Goal: Information Seeking & Learning: Learn about a topic

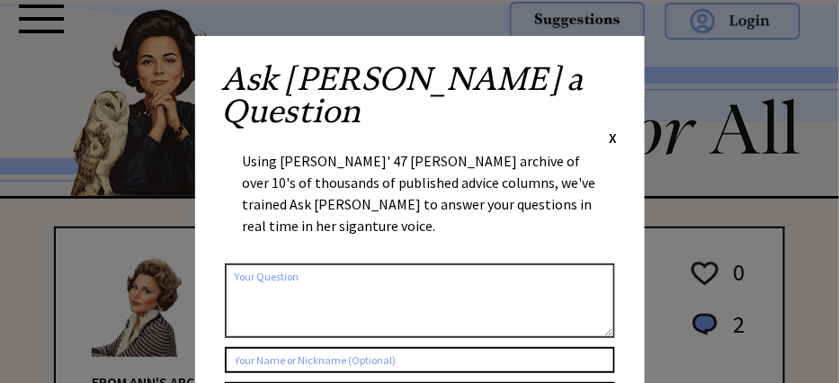
click at [616, 129] on span "X" at bounding box center [613, 138] width 8 height 18
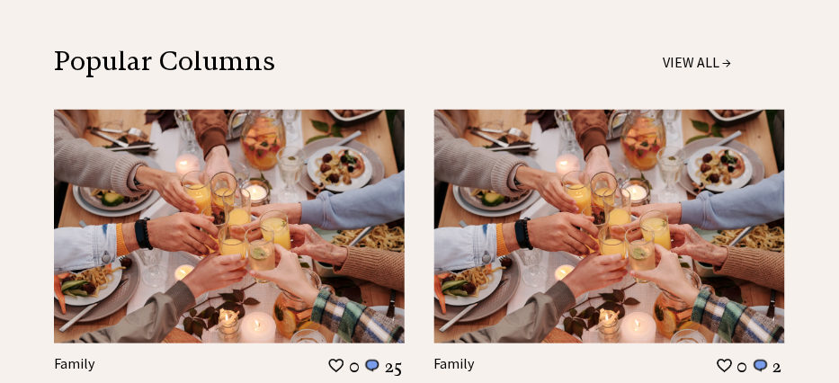
scroll to position [1917, 0]
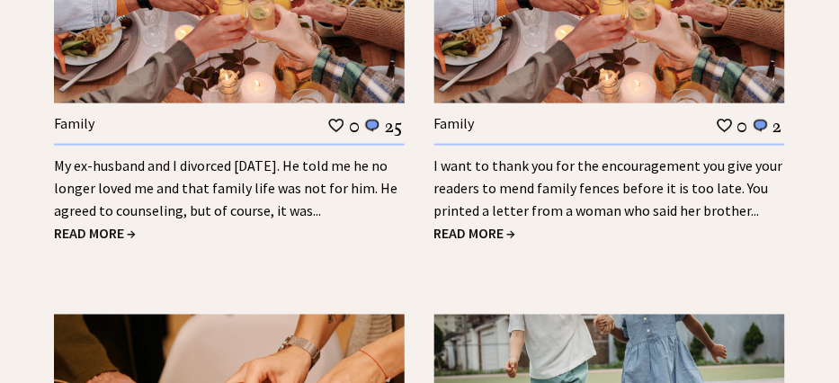
click at [112, 224] on span "READ MORE →" at bounding box center [95, 233] width 82 height 18
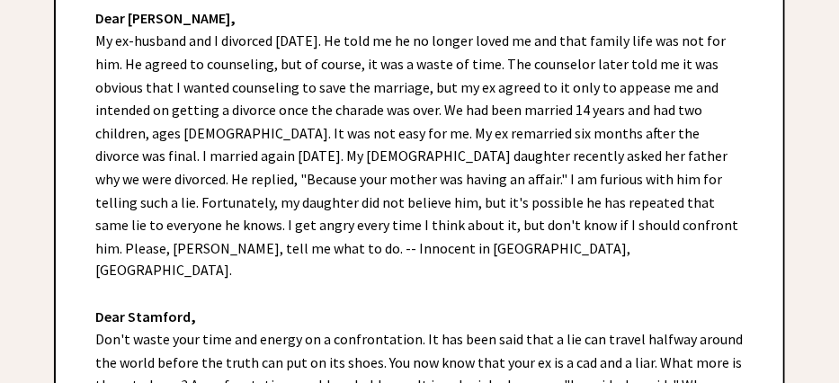
scroll to position [479, 0]
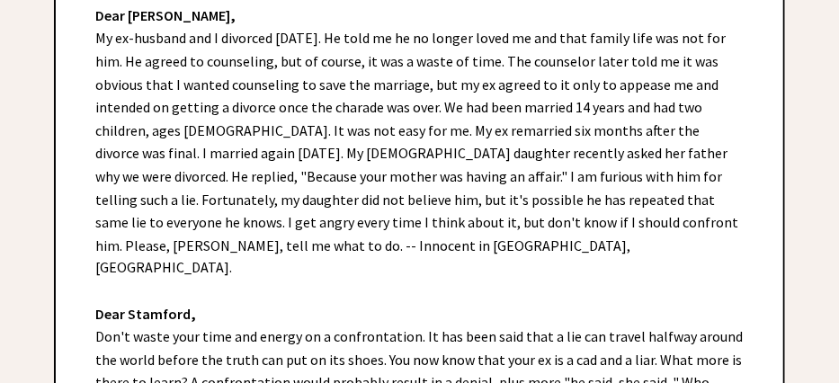
click at [592, 265] on div "Dear Ann Landers, My ex-husband and I divorced 18 years ago. He told me he no l…" at bounding box center [419, 268] width 727 height 583
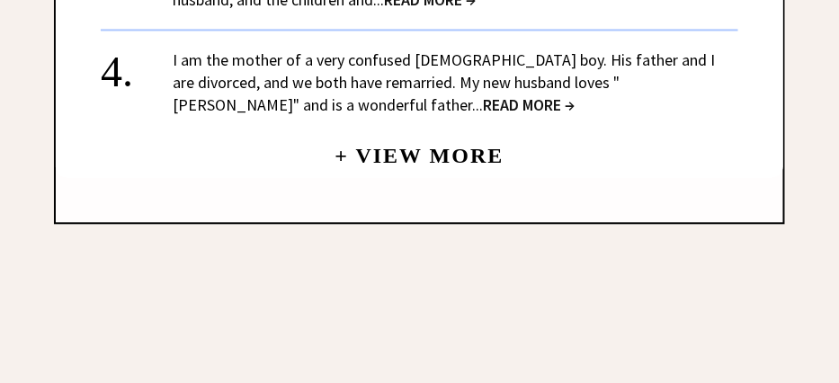
scroll to position [2295, 0]
